Goal: Transaction & Acquisition: Purchase product/service

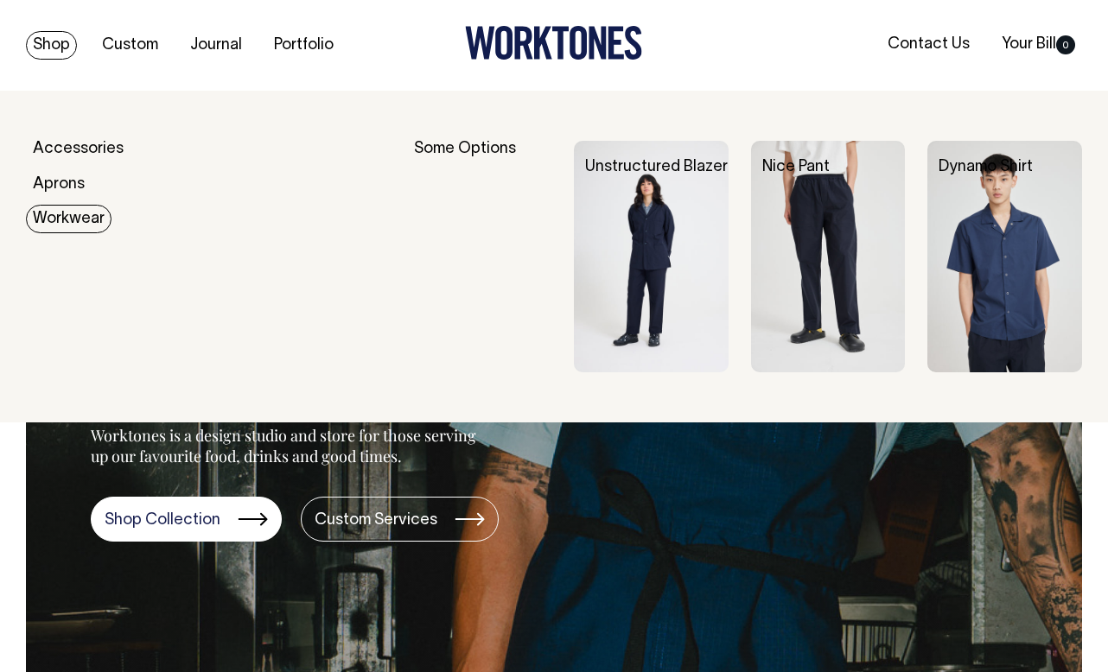
click at [74, 220] on link "Workwear" at bounding box center [69, 219] width 86 height 29
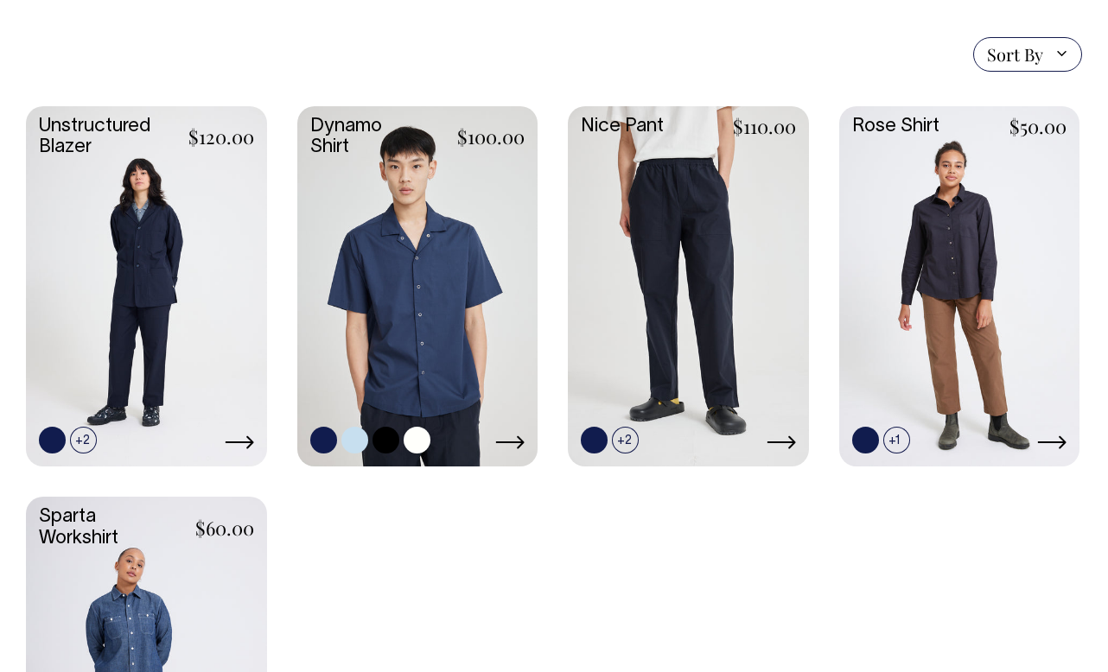
click at [419, 206] on link at bounding box center [417, 285] width 241 height 358
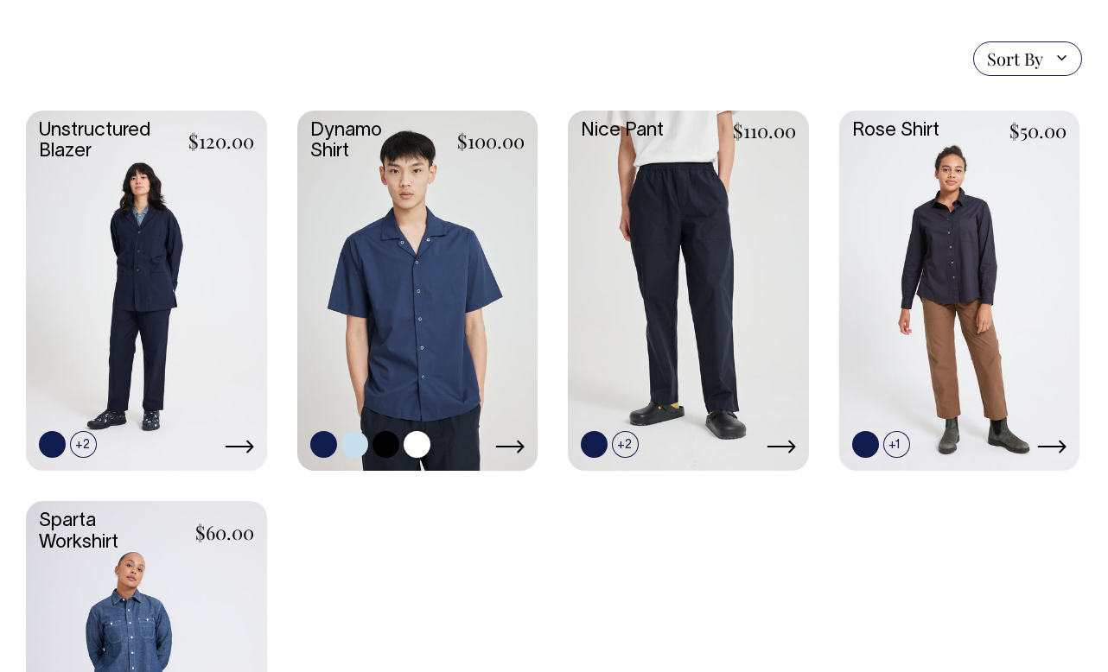
scroll to position [456, 0]
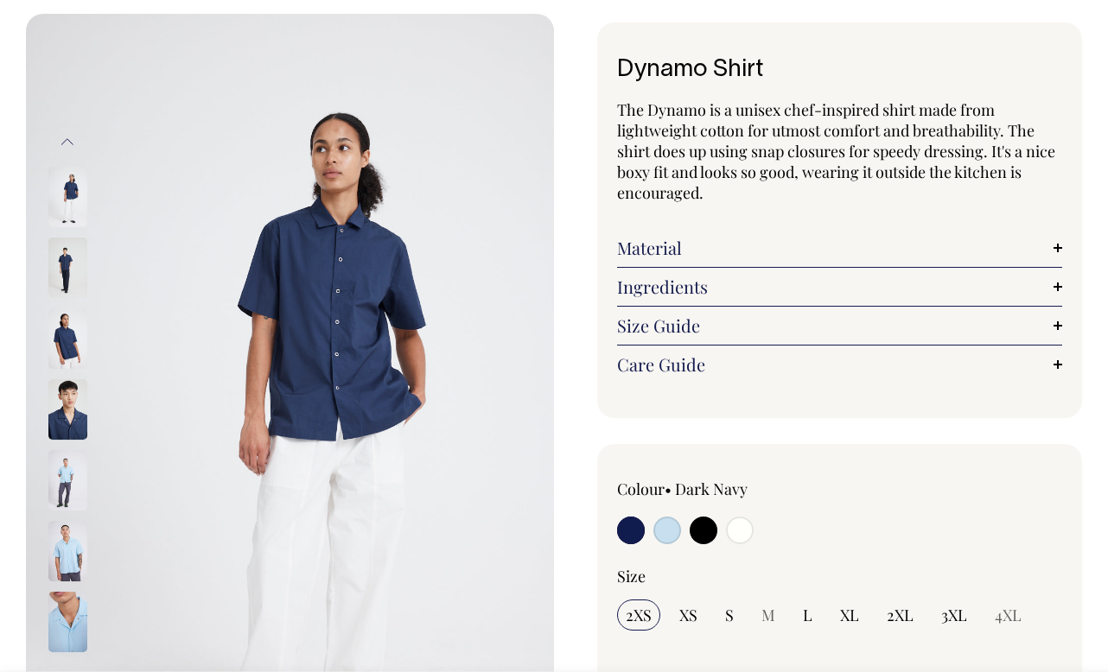
click at [739, 523] on input "radio" at bounding box center [740, 531] width 28 height 28
radio input "true"
select select "Off-White"
